Goal: Task Accomplishment & Management: Use online tool/utility

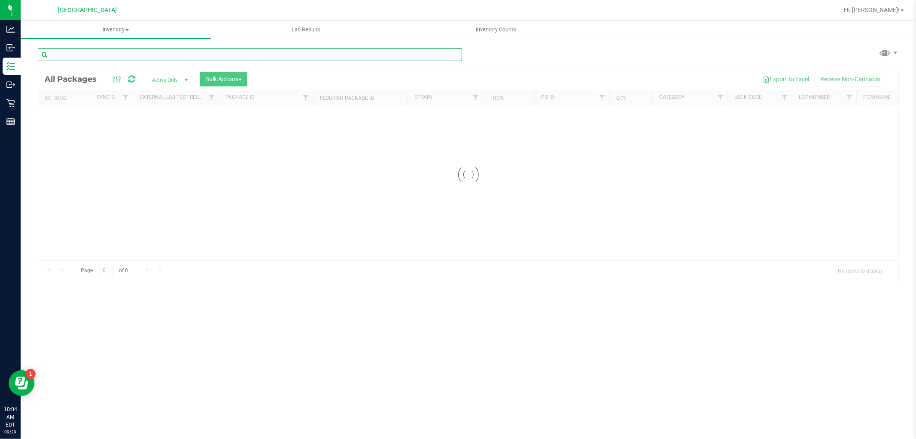
click at [258, 53] on input "text" at bounding box center [250, 54] width 424 height 13
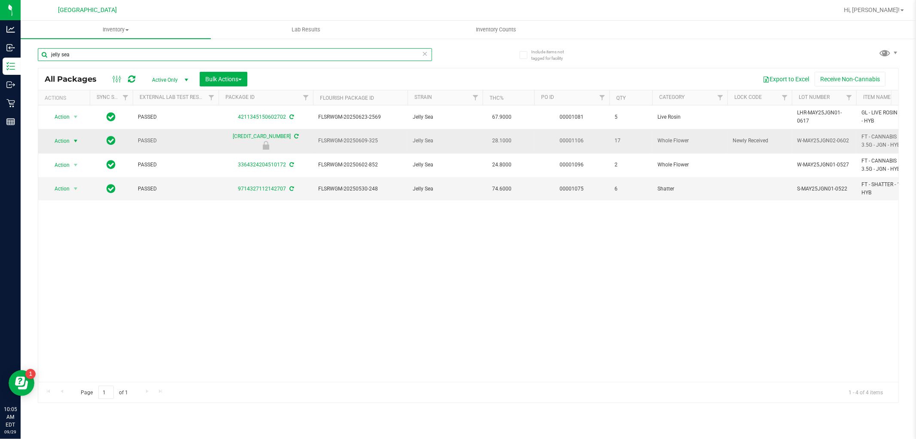
type input "jelly sea"
click at [77, 140] on span "select" at bounding box center [75, 140] width 7 height 7
click at [87, 246] on li "Unlock package" at bounding box center [74, 243] width 55 height 13
click at [74, 141] on span "select" at bounding box center [75, 140] width 7 height 7
click at [62, 140] on span "Action" at bounding box center [58, 141] width 23 height 12
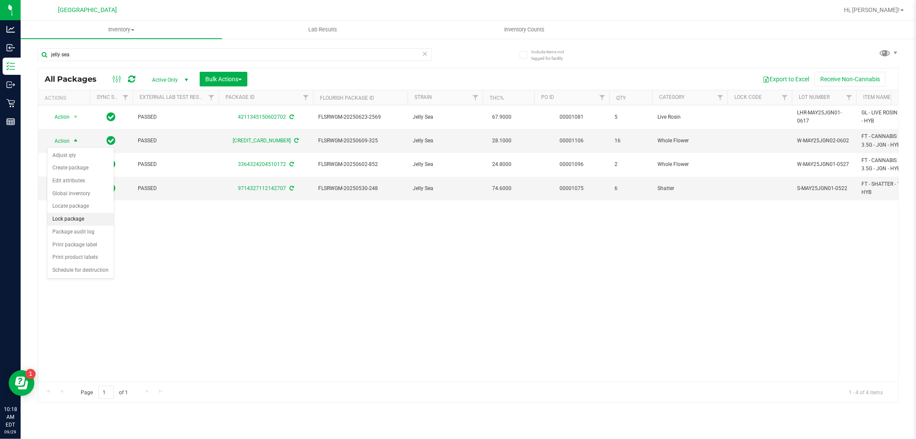
click at [62, 221] on li "Lock package" at bounding box center [80, 219] width 67 height 13
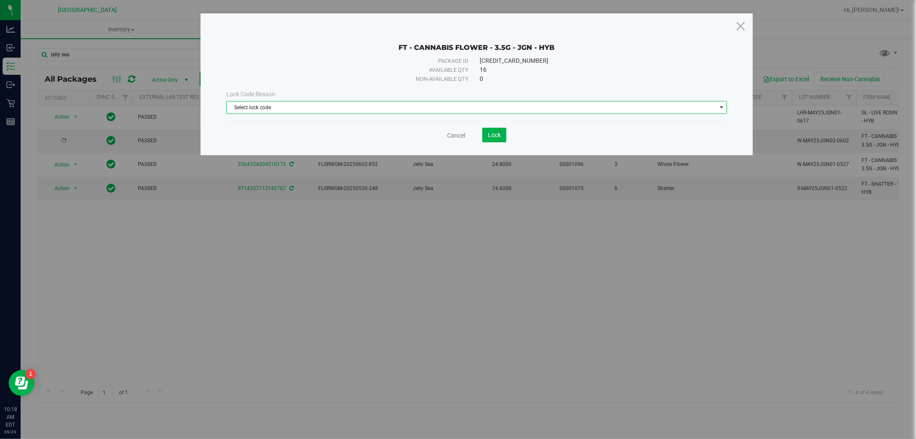
click at [423, 104] on span "Select lock code" at bounding box center [472, 107] width 490 height 12
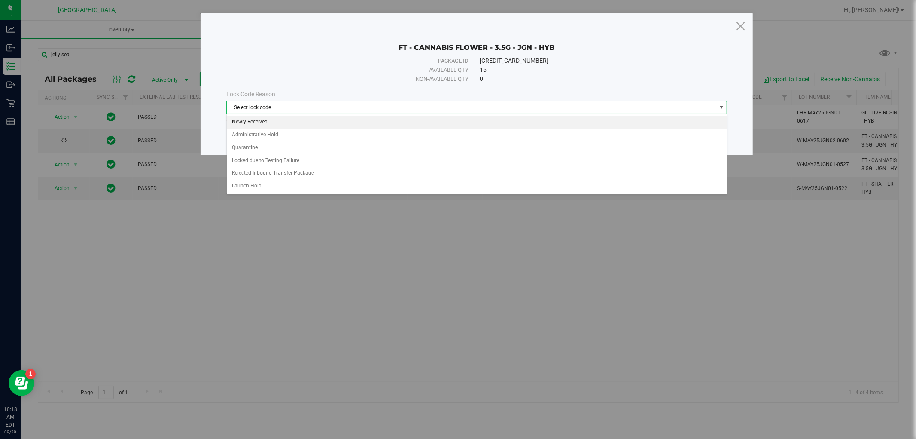
click at [241, 122] on li "Newly Received" at bounding box center [477, 122] width 501 height 13
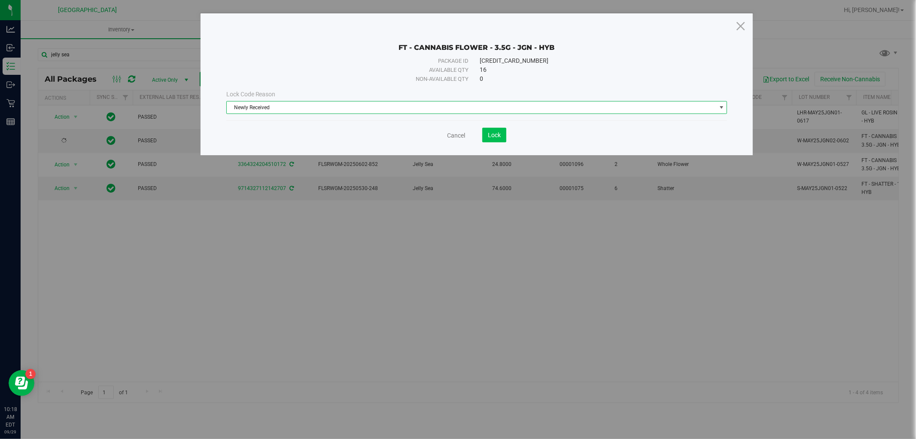
click at [502, 142] on button "Lock" at bounding box center [494, 135] width 24 height 15
